Goal: Task Accomplishment & Management: Use online tool/utility

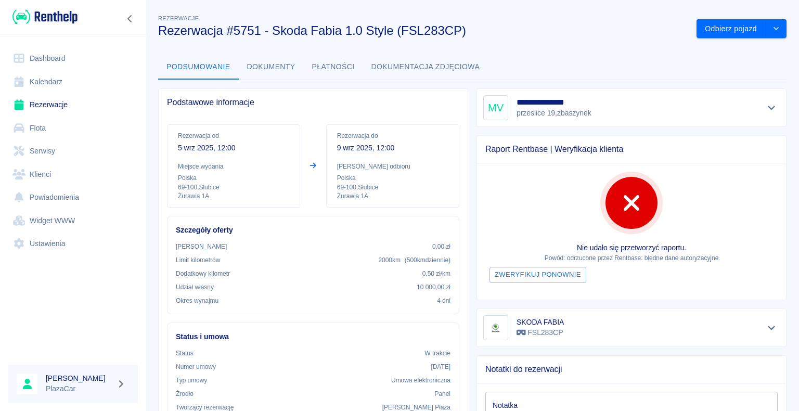
click at [46, 104] on link "Rezerwacje" at bounding box center [73, 104] width 130 height 23
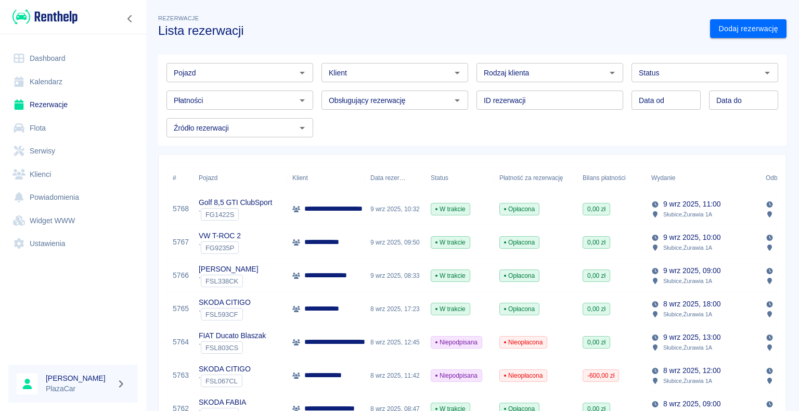
click at [761, 73] on icon "Otwórz" at bounding box center [767, 73] width 12 height 12
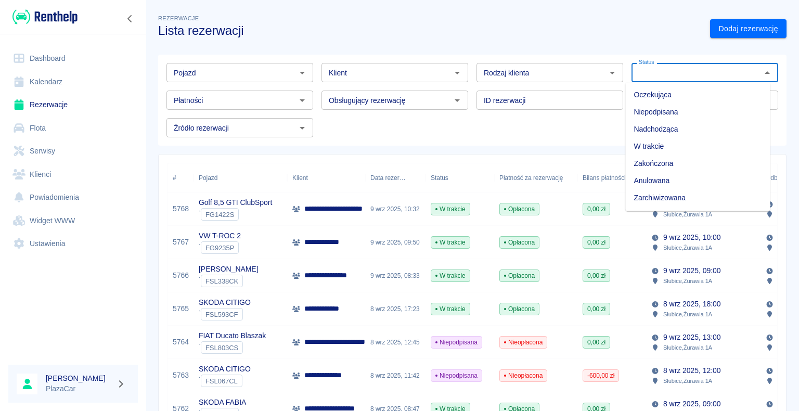
click at [694, 196] on li "Zarchiwizowana" at bounding box center [698, 197] width 145 height 17
type input "Zarchiwizowana"
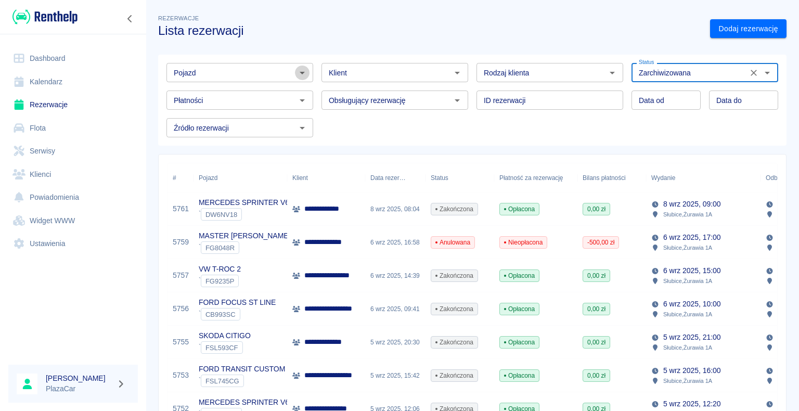
click at [300, 72] on icon "Otwórz" at bounding box center [302, 73] width 5 height 3
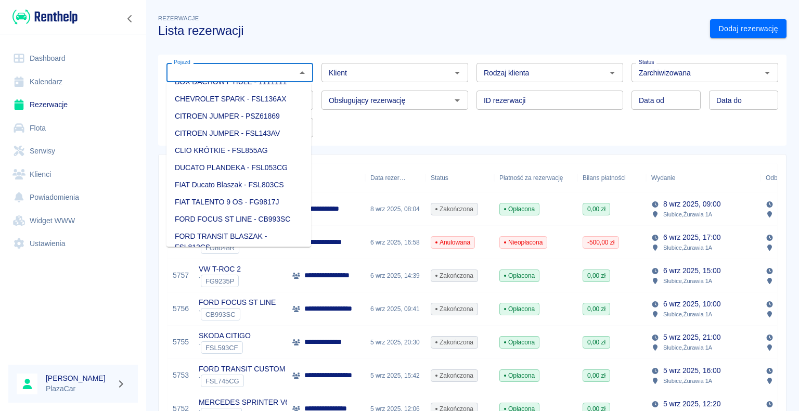
scroll to position [12, 0]
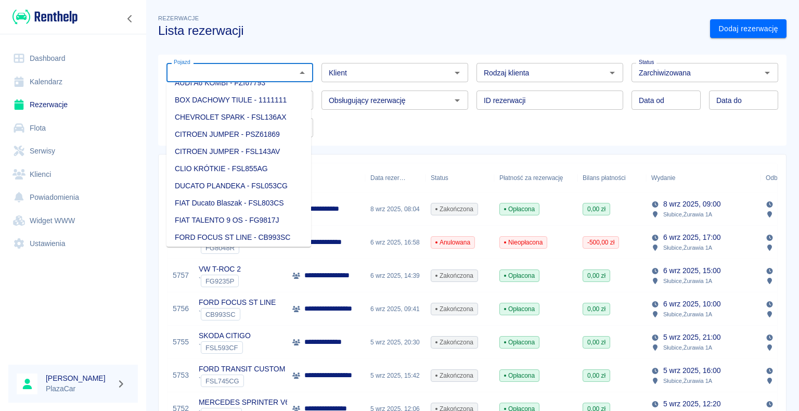
click at [274, 119] on li "CHEVROLET SPARK - FSL136AX" at bounding box center [239, 117] width 145 height 17
type input "CHEVROLET SPARK - FSL136AX"
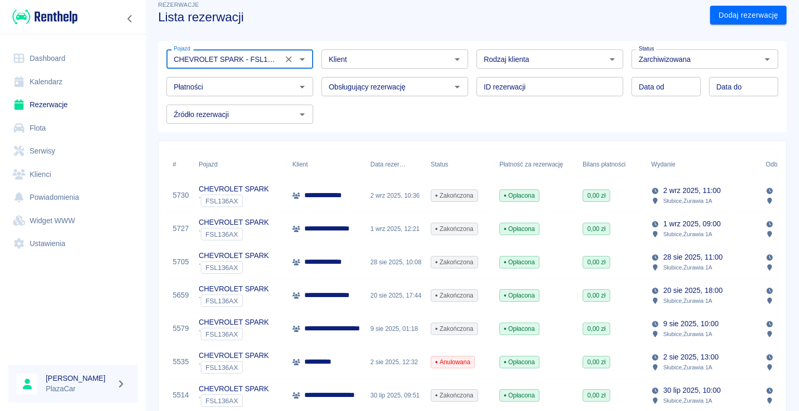
scroll to position [52, 0]
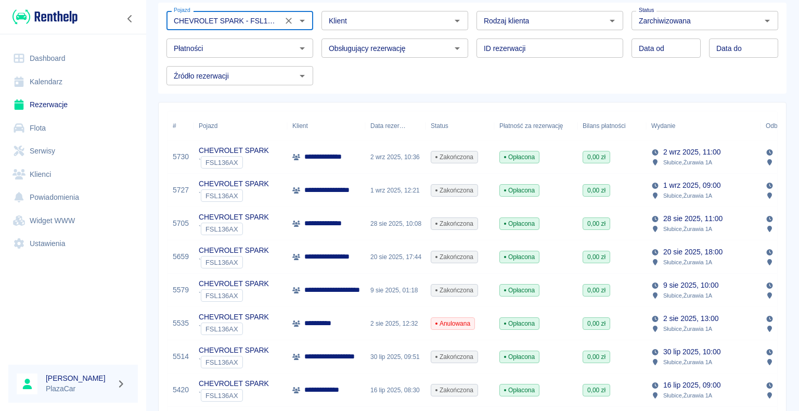
click at [564, 157] on div "Opłacona" at bounding box center [535, 157] width 83 height 33
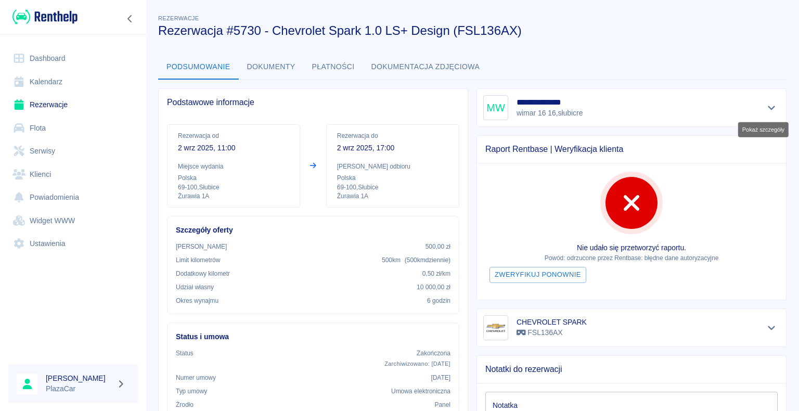
click at [768, 107] on icon "Pokaż szczegóły" at bounding box center [771, 108] width 7 height 4
